Goal: Information Seeking & Learning: Learn about a topic

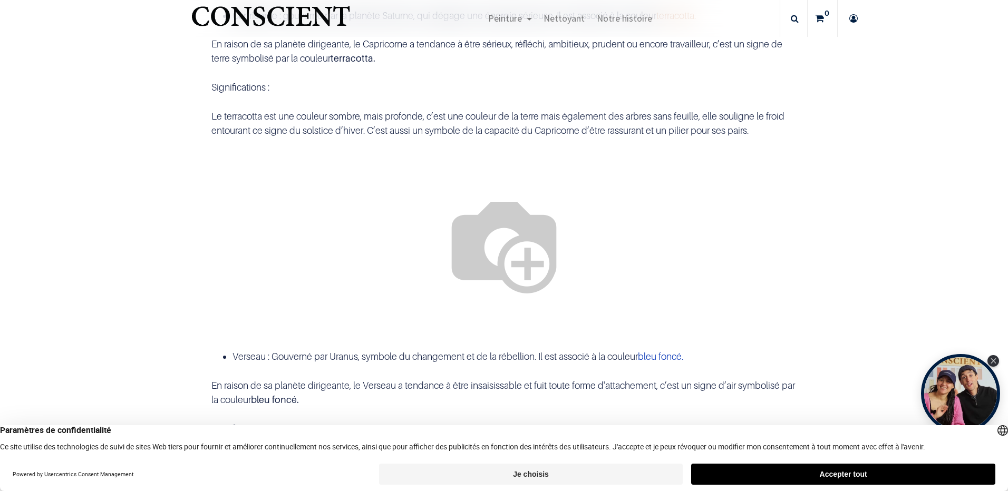
scroll to position [1529, 0]
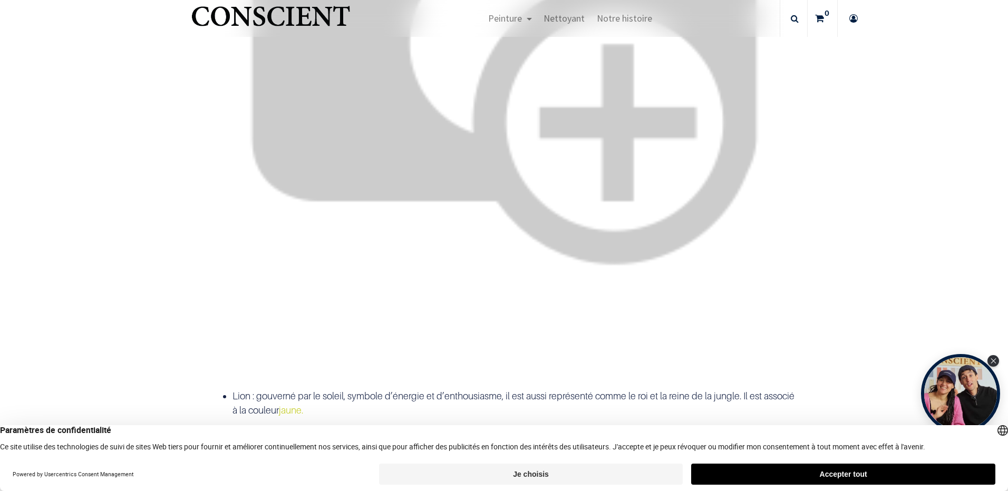
scroll to position [3479, 0]
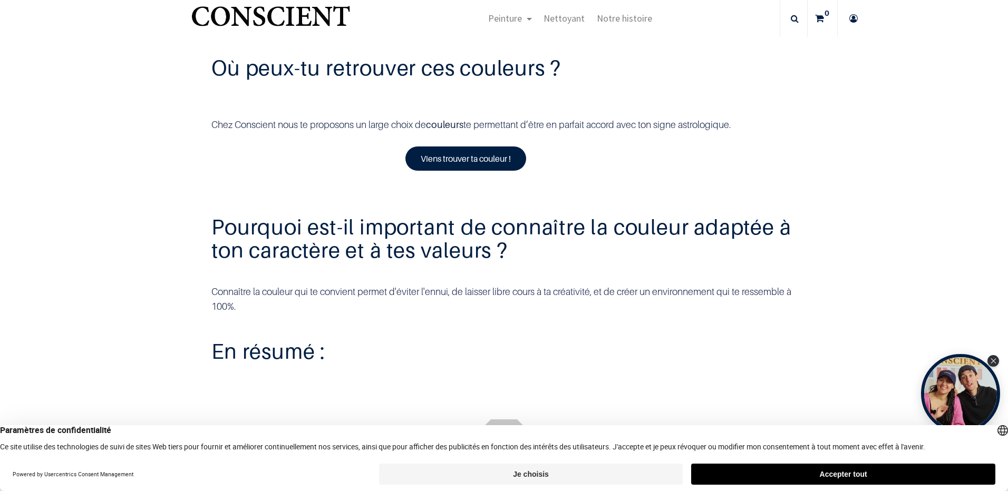
scroll to position [2741, 0]
